Goal: Task Accomplishment & Management: Manage account settings

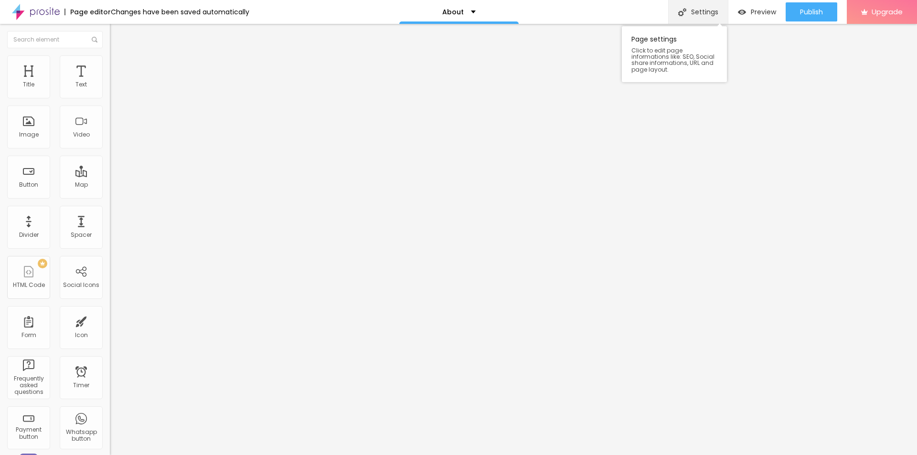
click at [701, 9] on div "Settings" at bounding box center [698, 12] width 60 height 24
drag, startPoint x: 410, startPoint y: 124, endPoint x: 314, endPoint y: 125, distance: 96.4
paste input "uraGLP Apotek vs Trustpilot Var du Hittar [PERSON_NAME] Omdömena och Erbjudande…"
type input "a"
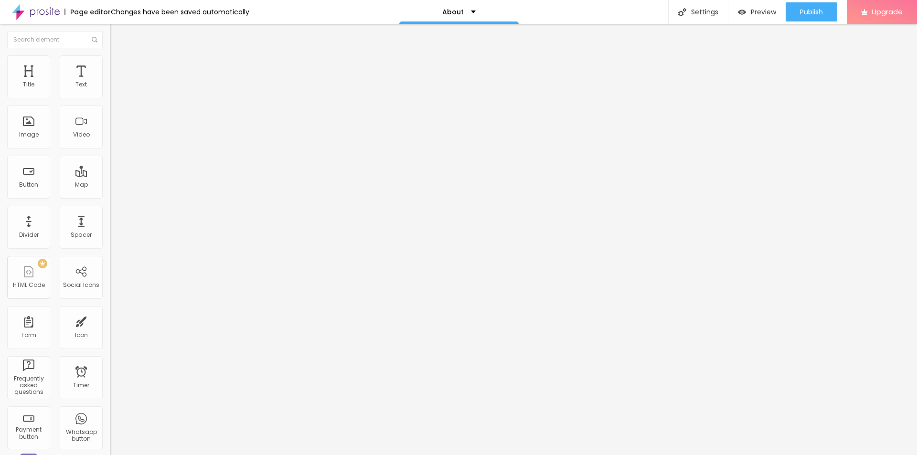
type input "About"
drag, startPoint x: 336, startPoint y: 219, endPoint x: 323, endPoint y: 221, distance: 12.5
paste input "uraGLP Apotek vs Trustpilot Var du Hittar [PERSON_NAME] Omdömena och Erbjudande…"
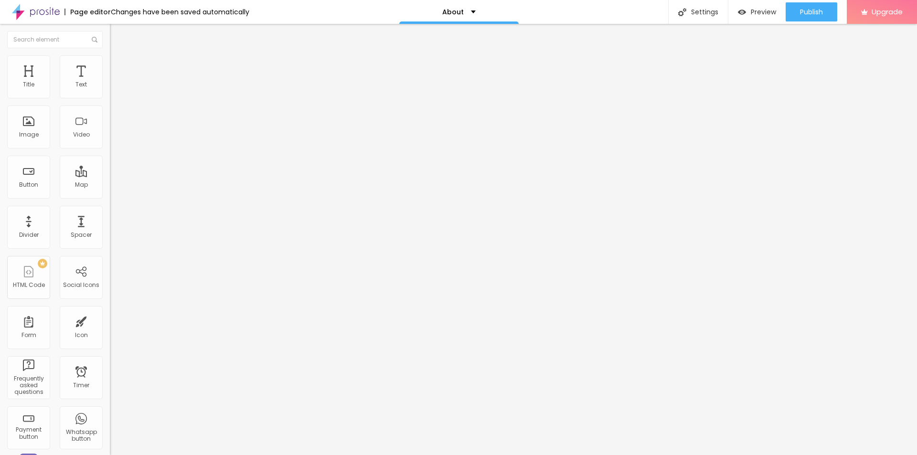
scroll to position [0, 26]
type input "AuraGLP Apotek vs Trustpilot Var du Hittar [PERSON_NAME] Omdömena och Erbjudand…"
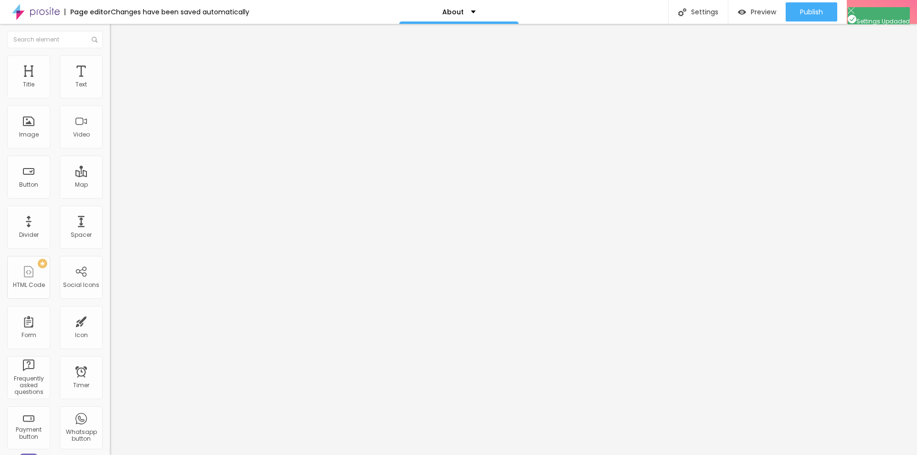
click at [110, 82] on span "Change image" at bounding box center [135, 78] width 51 height 8
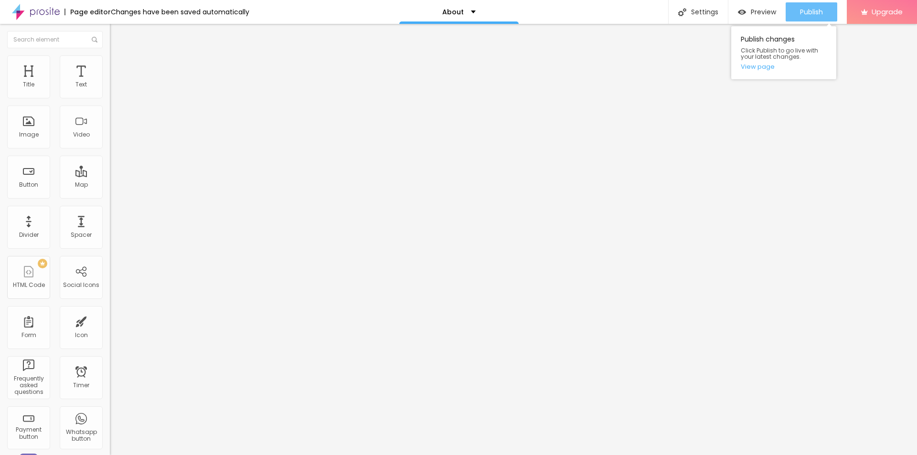
click at [809, 13] on span "Publish" at bounding box center [811, 12] width 23 height 8
